Goal: Task Accomplishment & Management: Use online tool/utility

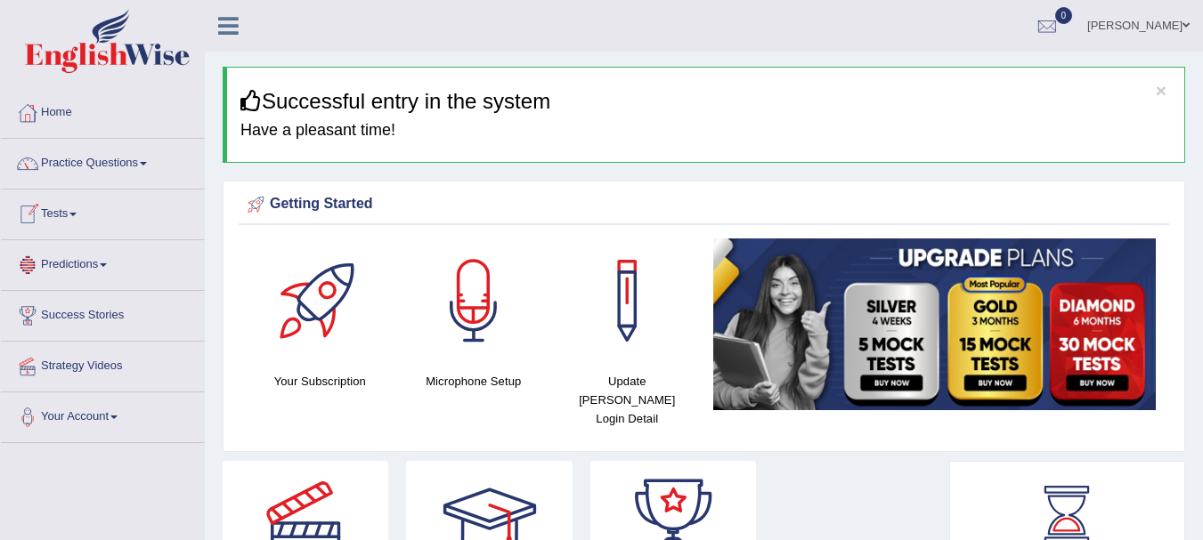
click at [65, 210] on link "Tests" at bounding box center [102, 212] width 203 height 45
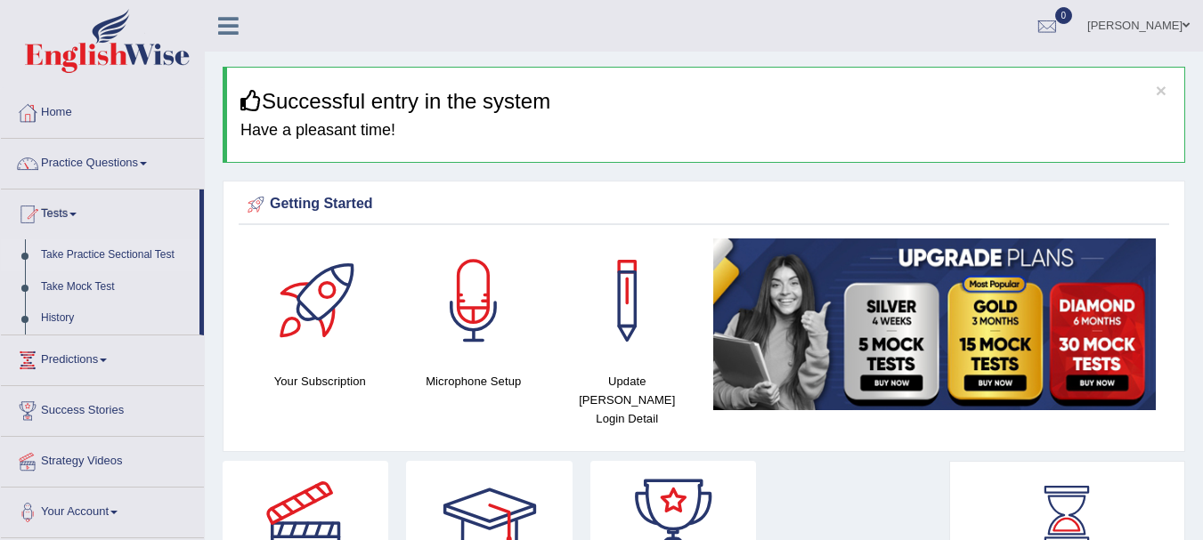
click at [103, 259] on link "Take Practice Sectional Test" at bounding box center [116, 255] width 166 height 32
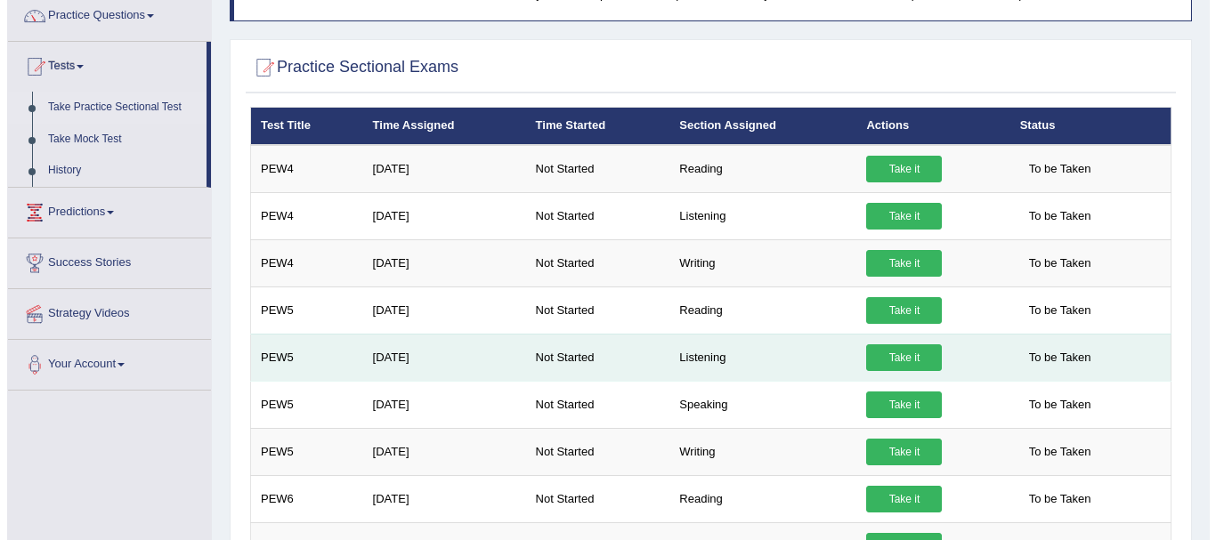
scroll to position [149, 0]
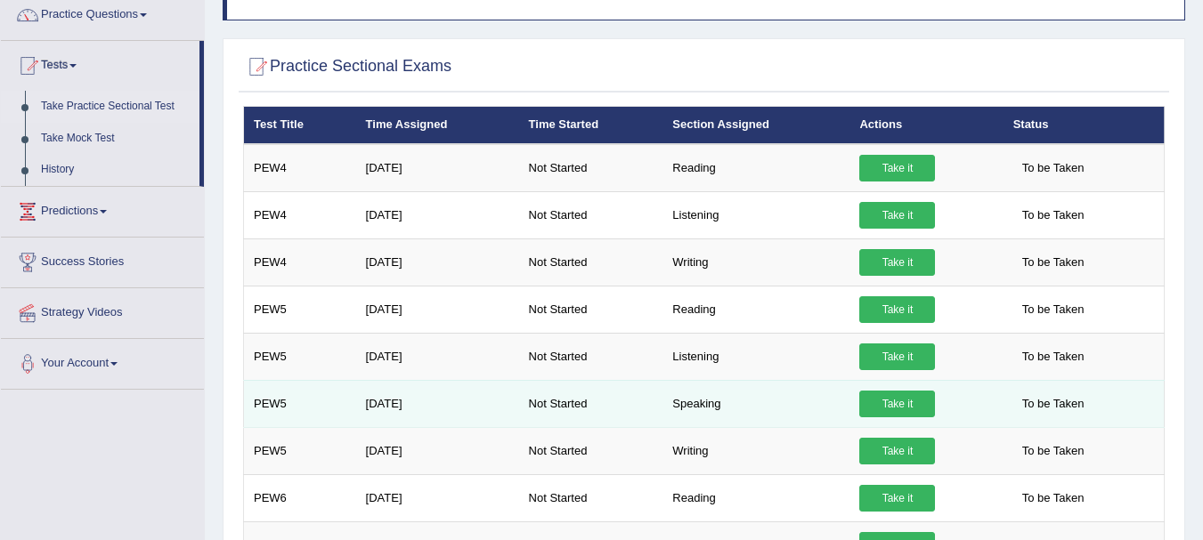
click at [889, 404] on link "Take it" at bounding box center [897, 404] width 76 height 27
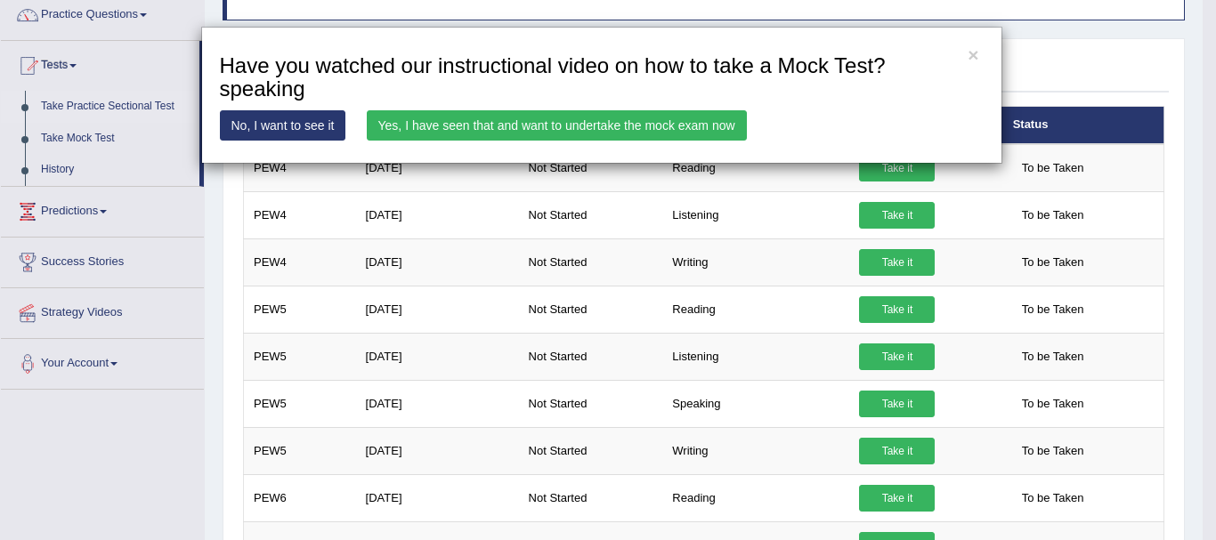
click at [540, 128] on link "Yes, I have seen that and want to undertake the mock exam now" at bounding box center [557, 125] width 380 height 30
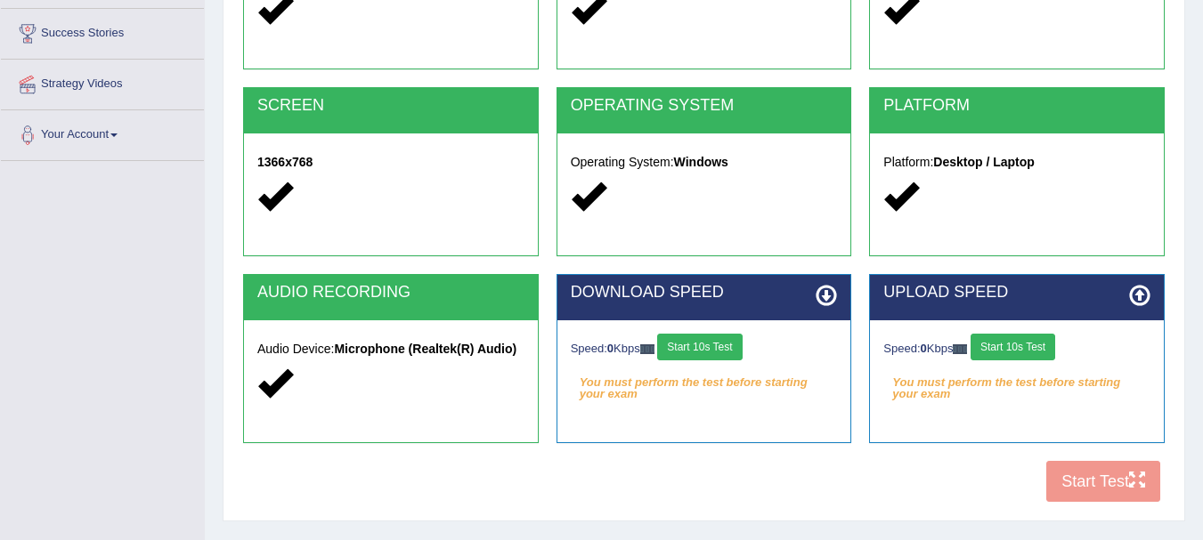
scroll to position [296, 0]
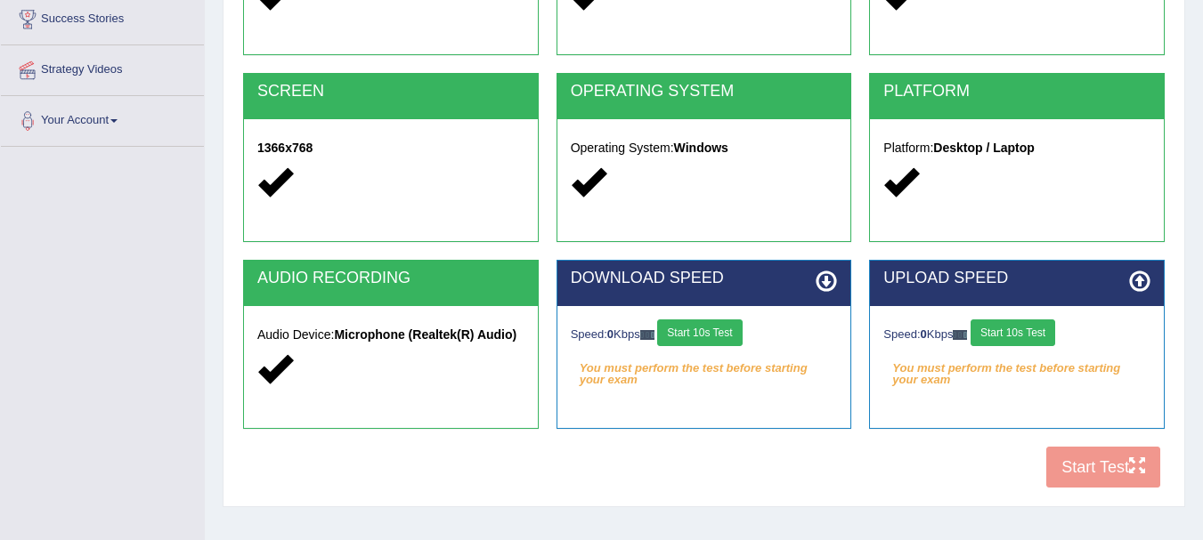
click at [713, 337] on button "Start 10s Test" at bounding box center [699, 333] width 85 height 27
click at [1016, 333] on button "Start 10s Test" at bounding box center [1012, 333] width 85 height 27
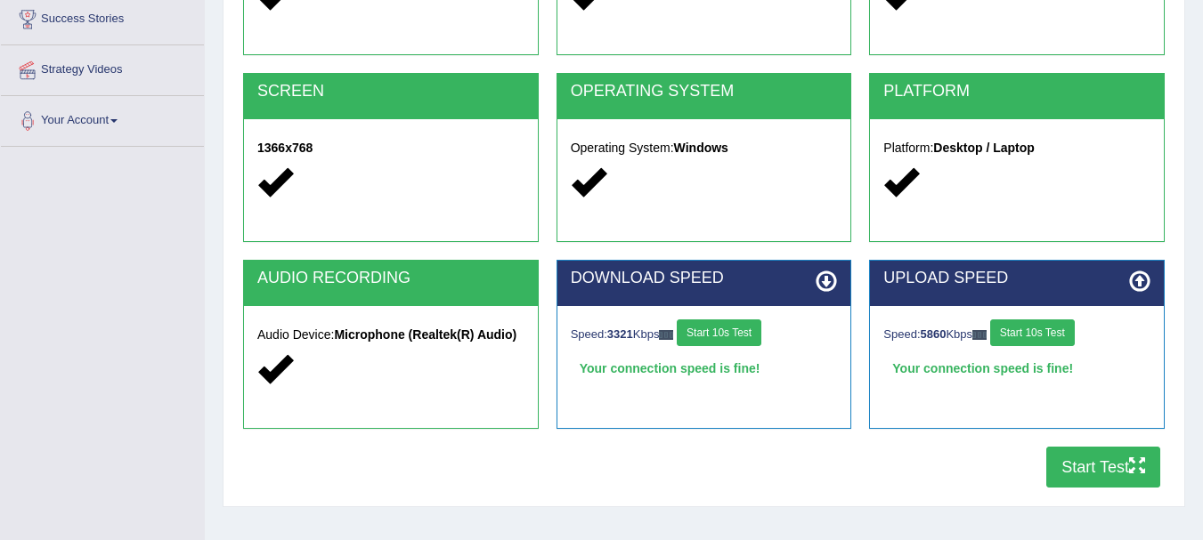
click at [1092, 470] on button "Start Test" at bounding box center [1103, 467] width 114 height 41
